Goal: Task Accomplishment & Management: Use online tool/utility

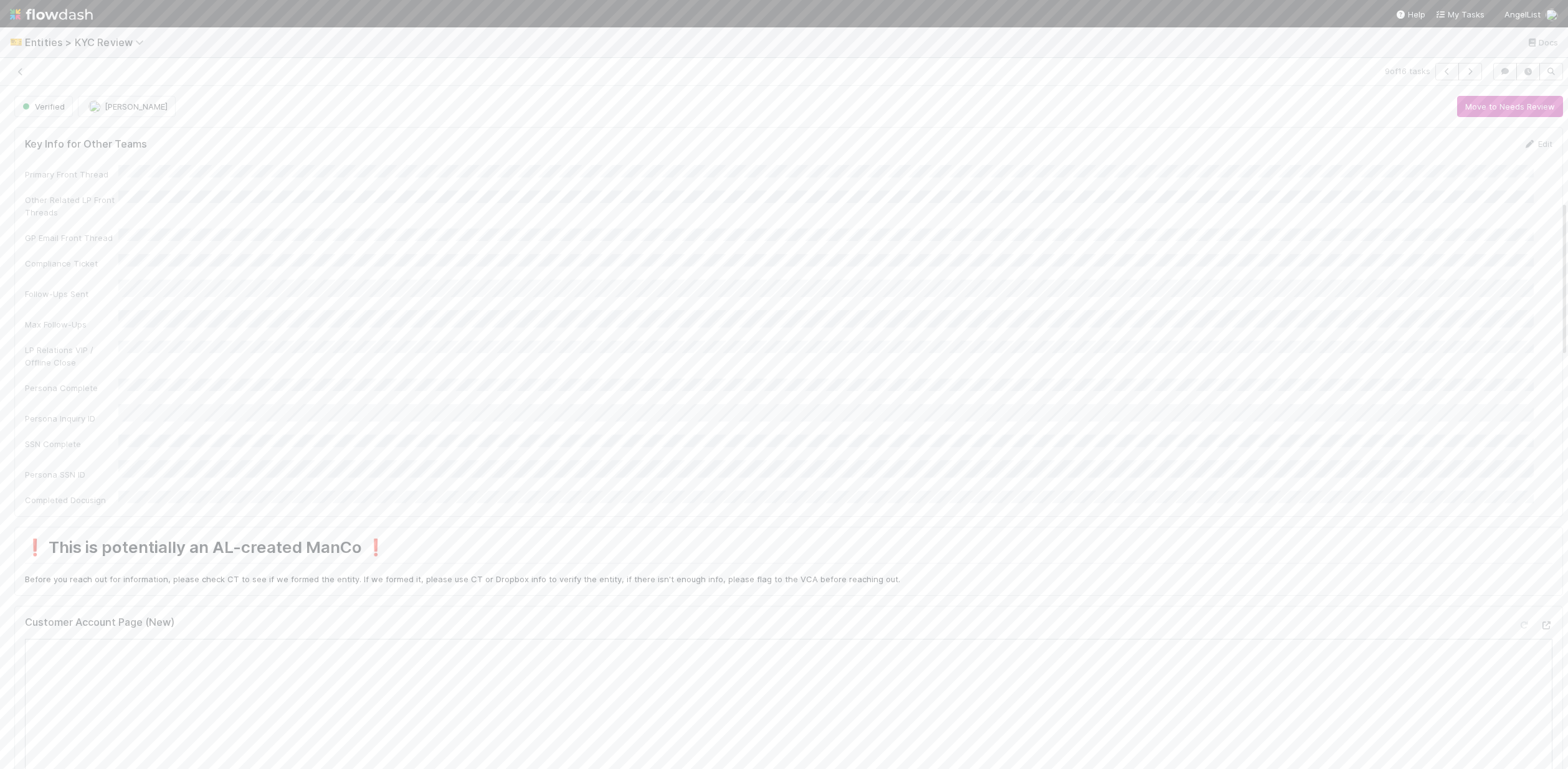
scroll to position [506, 0]
click at [18, 94] on icon at bounding box center [20, 92] width 12 height 8
click at [20, 90] on icon at bounding box center [20, 92] width 12 height 8
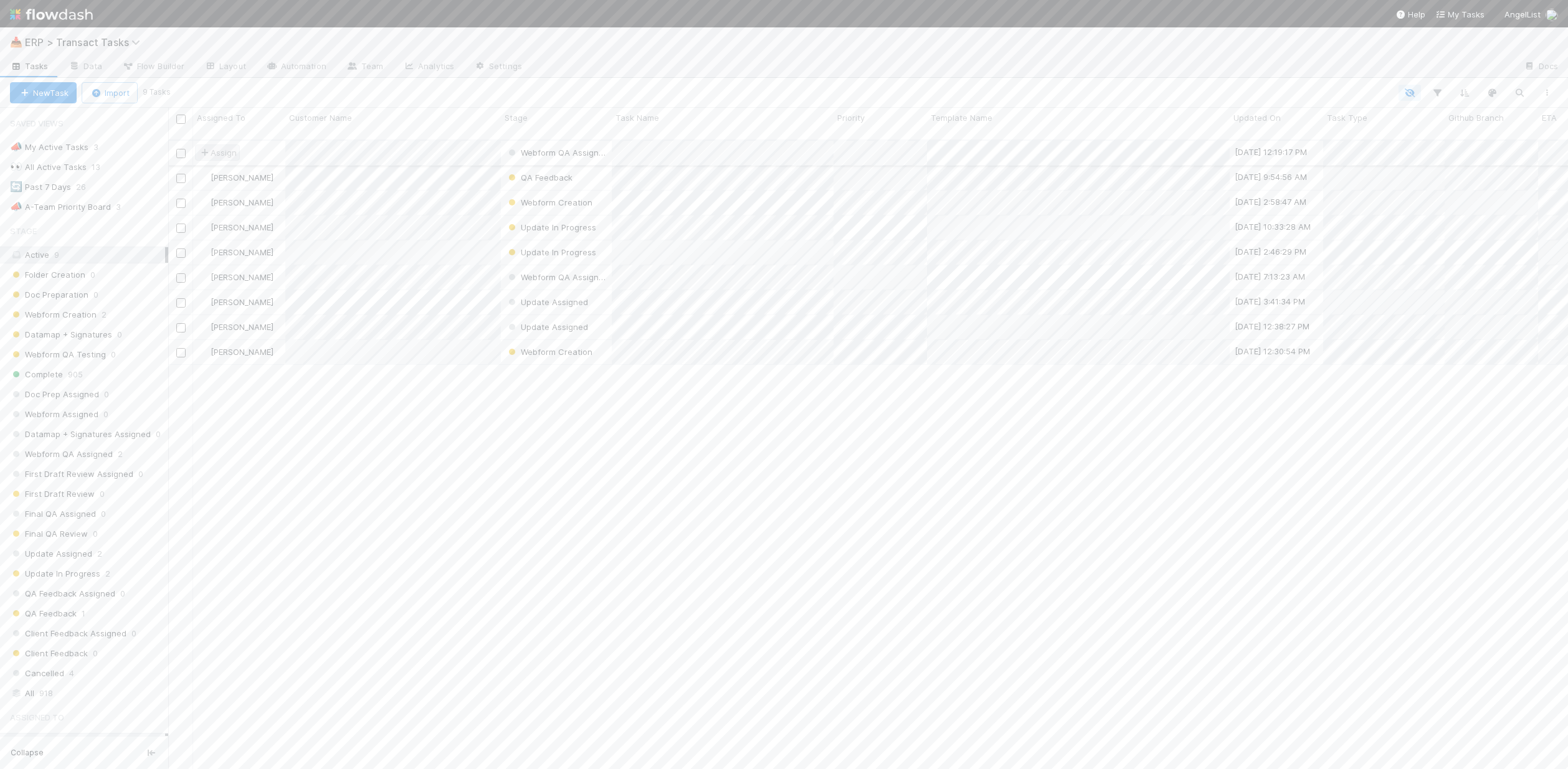
click at [227, 146] on span "Assign" at bounding box center [217, 152] width 39 height 12
click at [257, 190] on span "[PERSON_NAME] you" at bounding box center [257, 190] width 82 height 10
click at [274, 271] on div "[PERSON_NAME]" at bounding box center [239, 278] width 92 height 24
